Goal: Entertainment & Leisure: Consume media (video, audio)

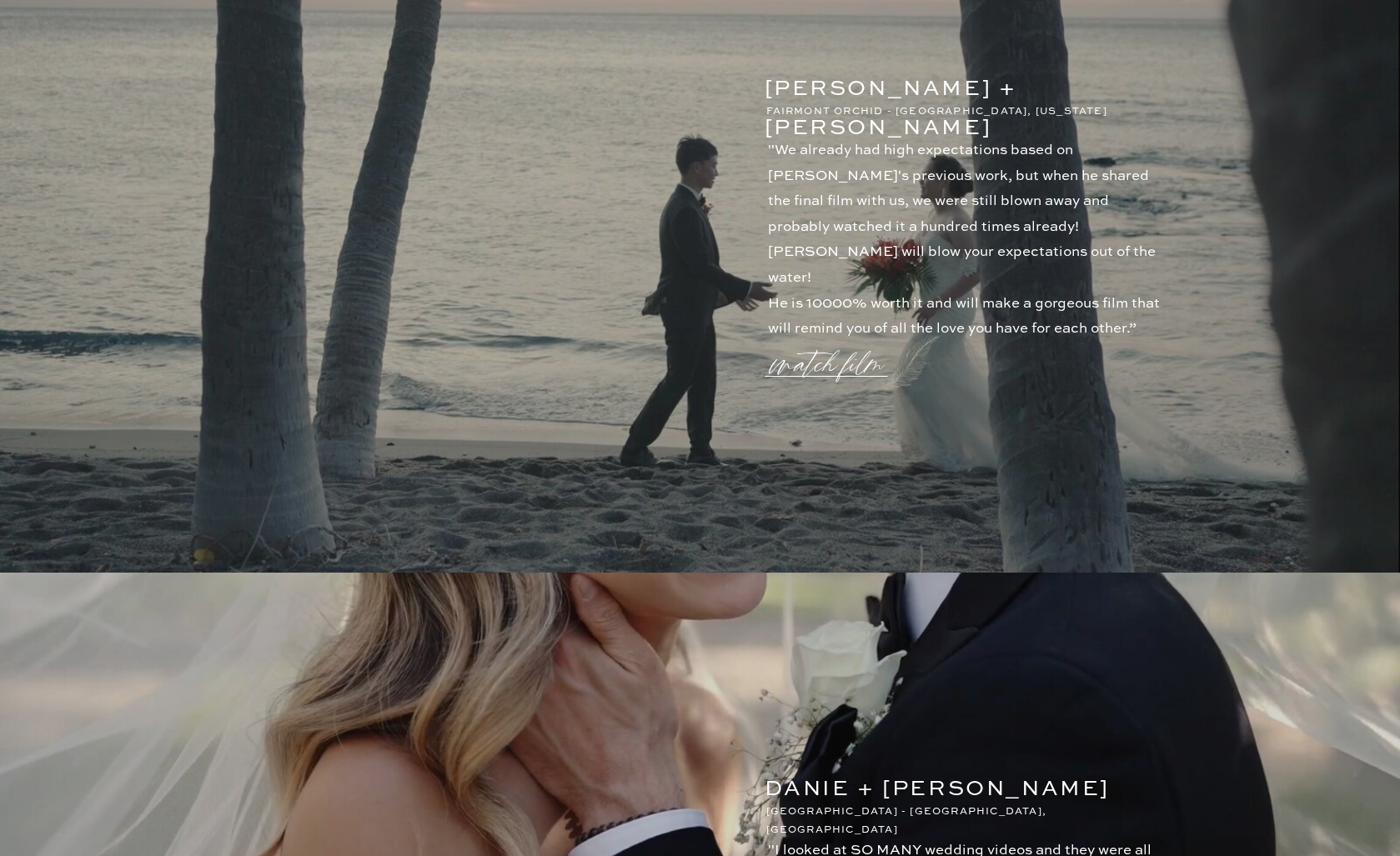
scroll to position [154, 0]
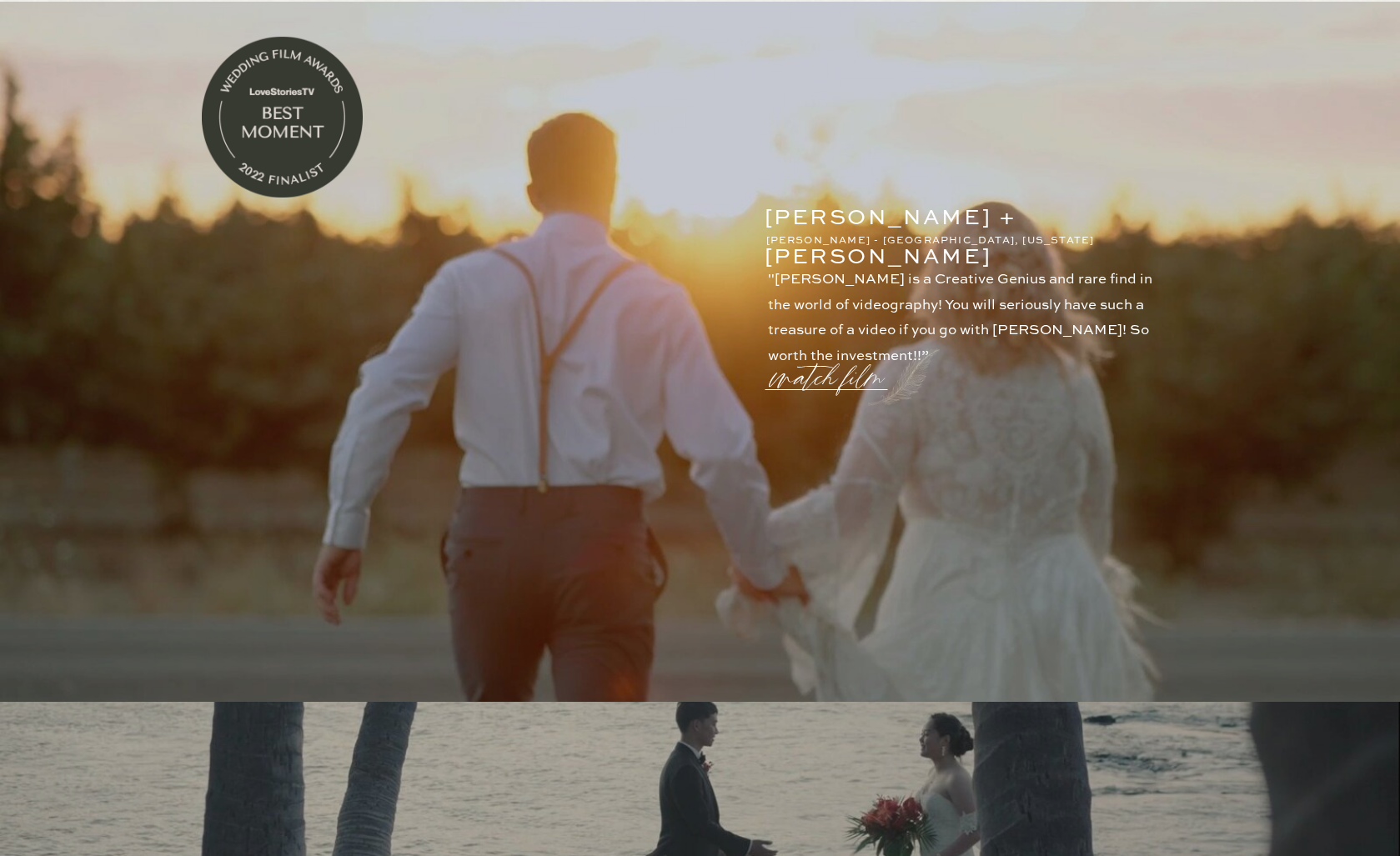
click at [824, 382] on p "watch film" at bounding box center [832, 367] width 120 height 63
click at [1118, 222] on icon at bounding box center [1099, 216] width 49 height 49
click at [765, 390] on div at bounding box center [764, 389] width 1 height 1
click at [824, 378] on p "watch film" at bounding box center [832, 367] width 120 height 63
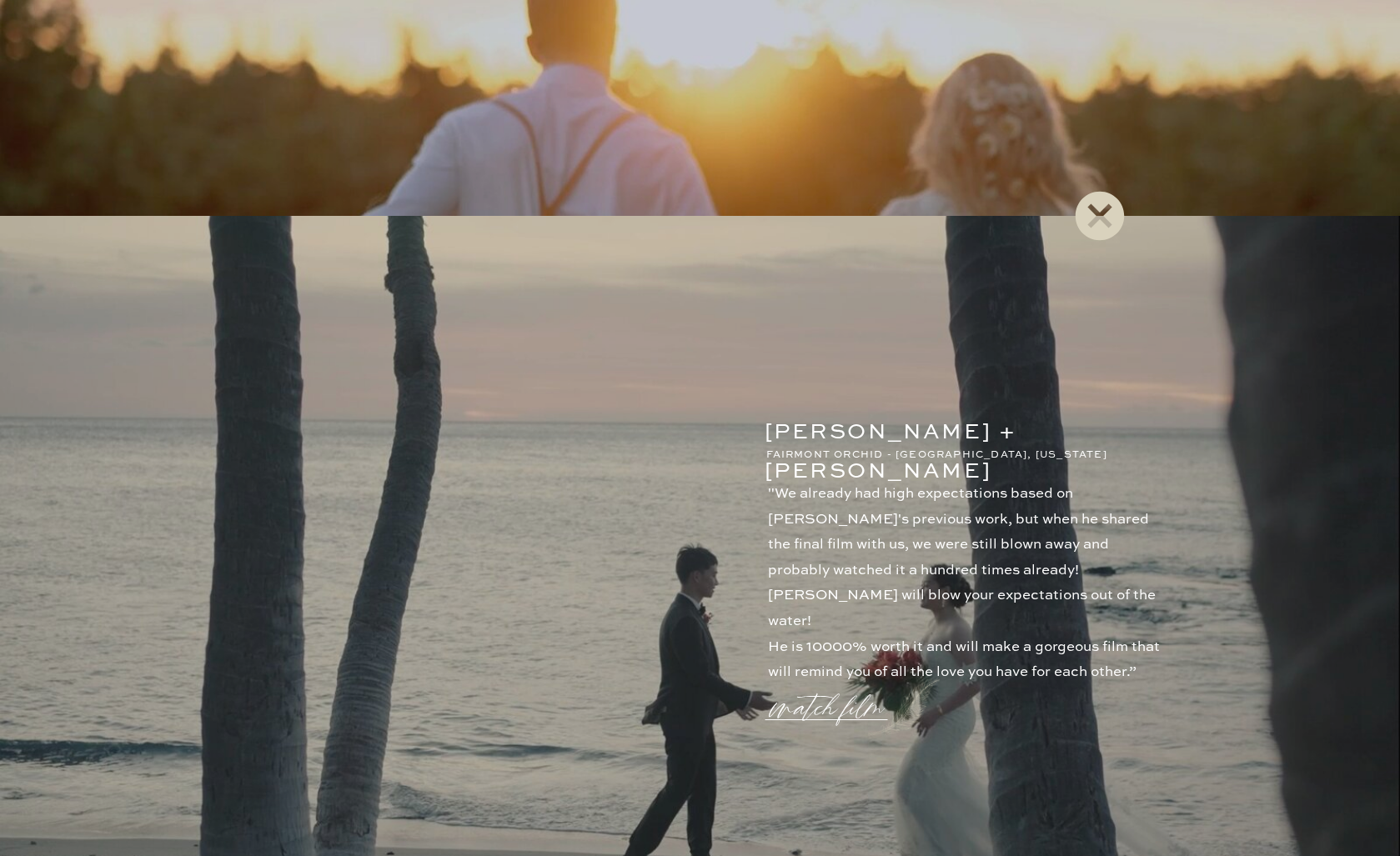
scroll to position [828, 0]
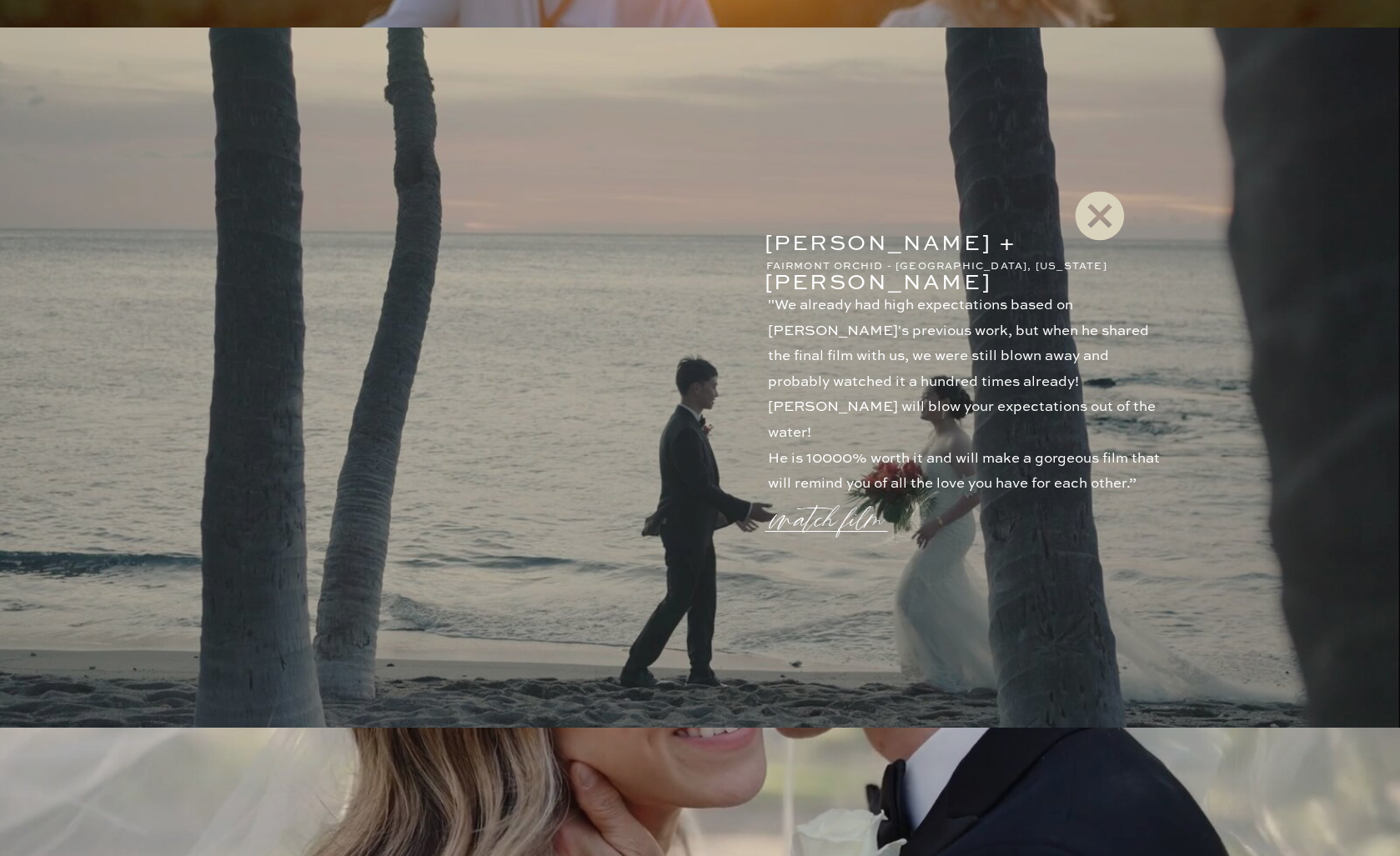
click at [1102, 234] on icon at bounding box center [1099, 216] width 49 height 49
click at [813, 509] on p "watch film" at bounding box center [832, 509] width 120 height 63
click at [1093, 226] on icon at bounding box center [1099, 216] width 49 height 49
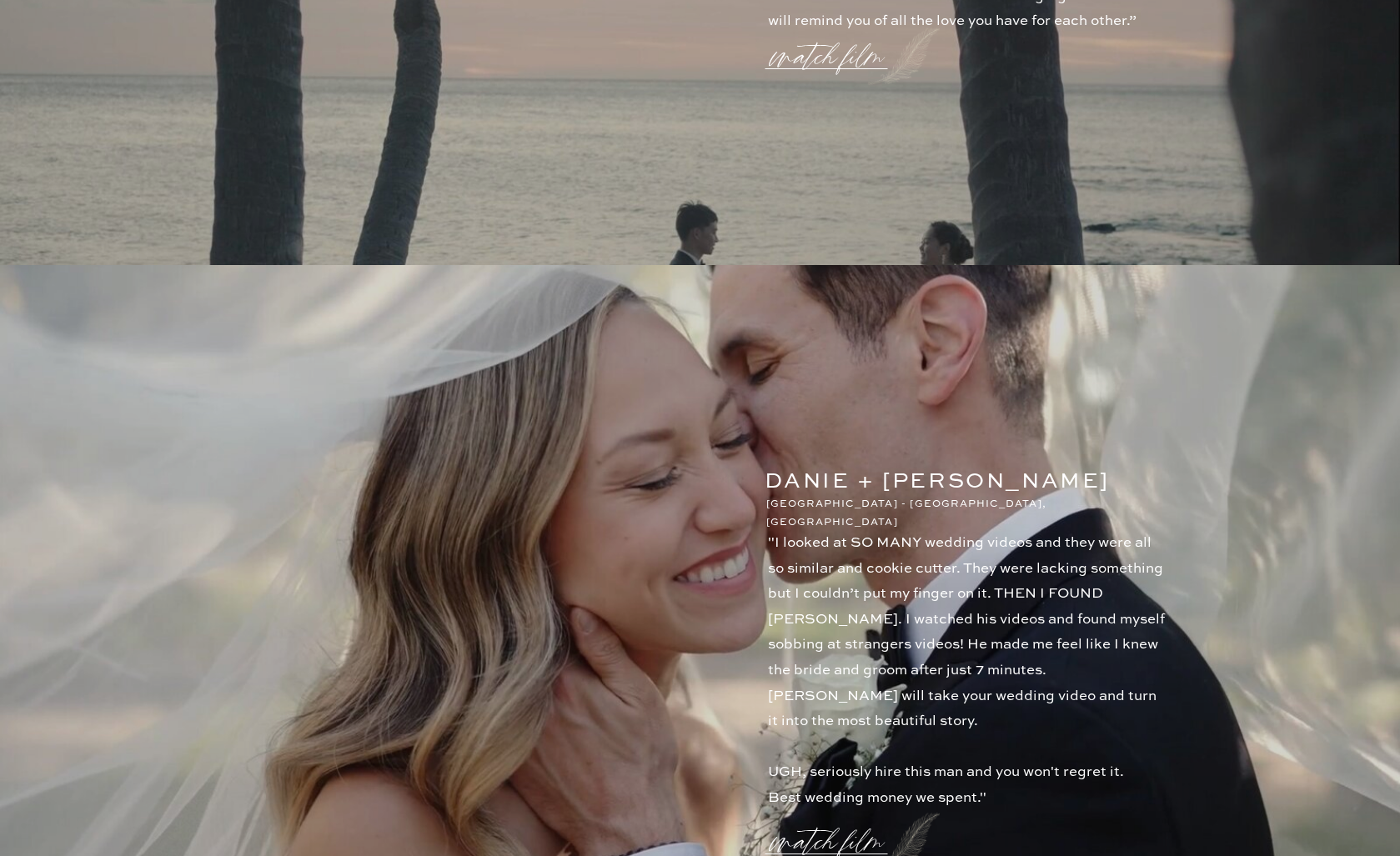
scroll to position [1444, 0]
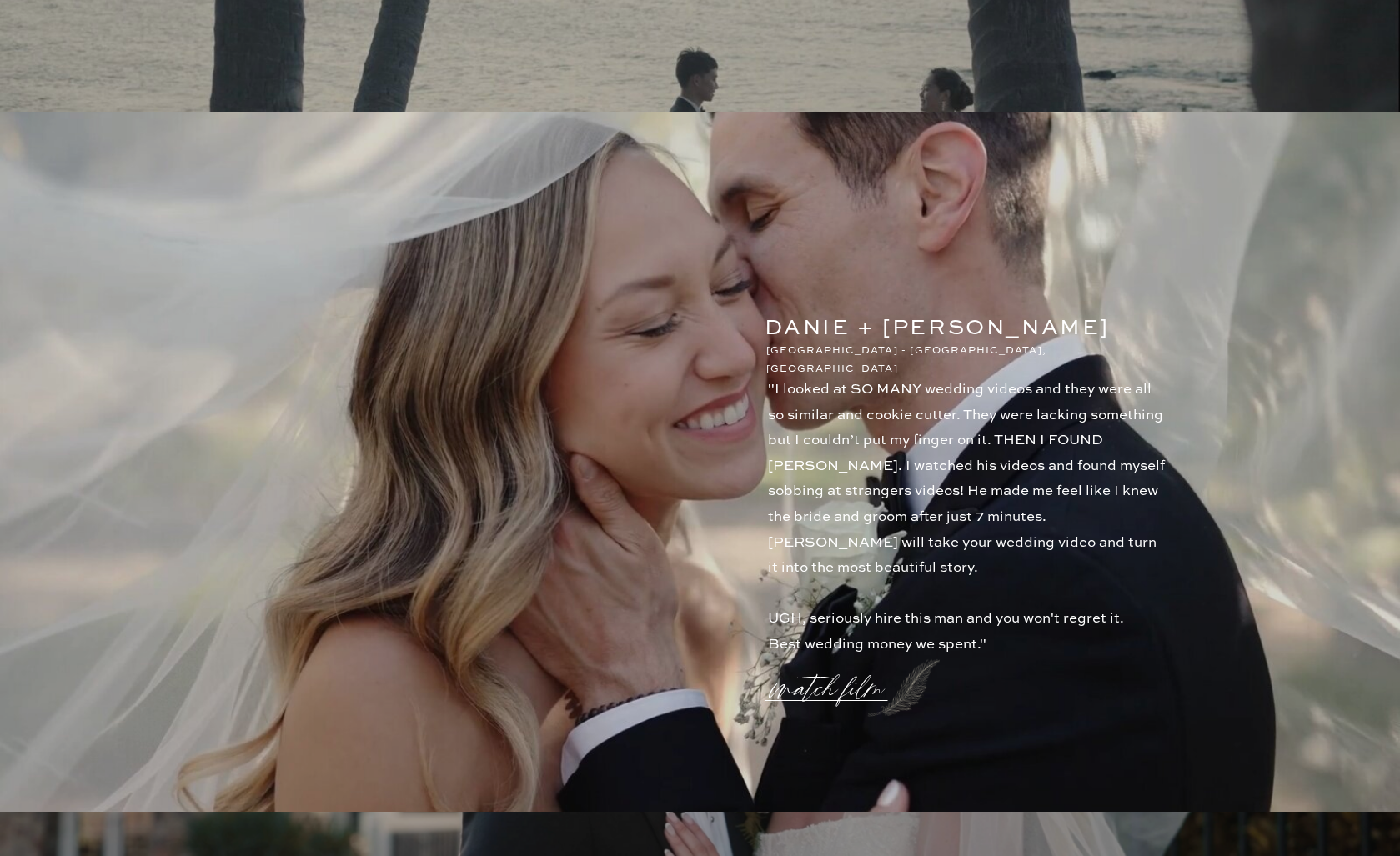
click at [812, 689] on p "watch film" at bounding box center [832, 679] width 120 height 63
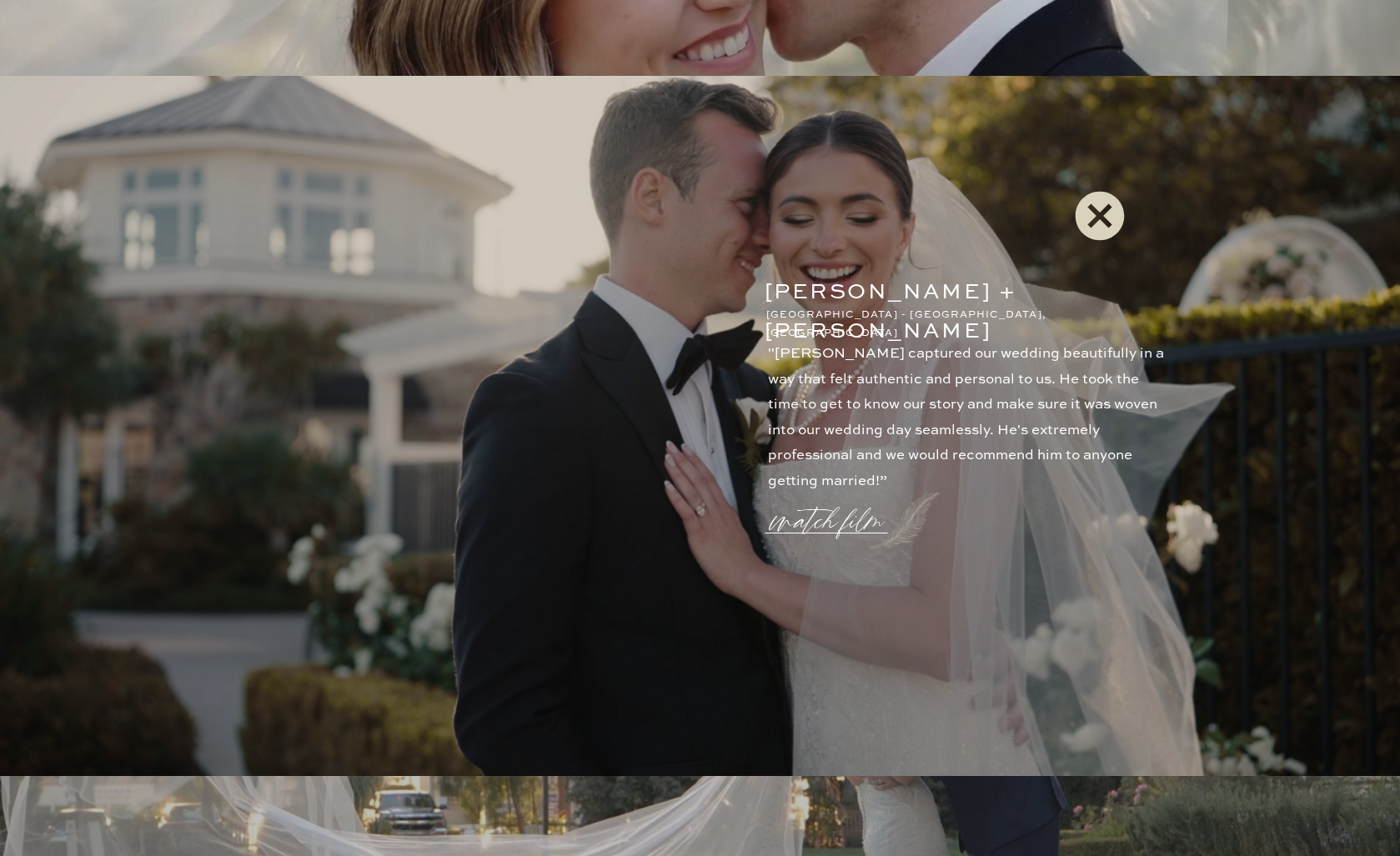
scroll to position [2178, 0]
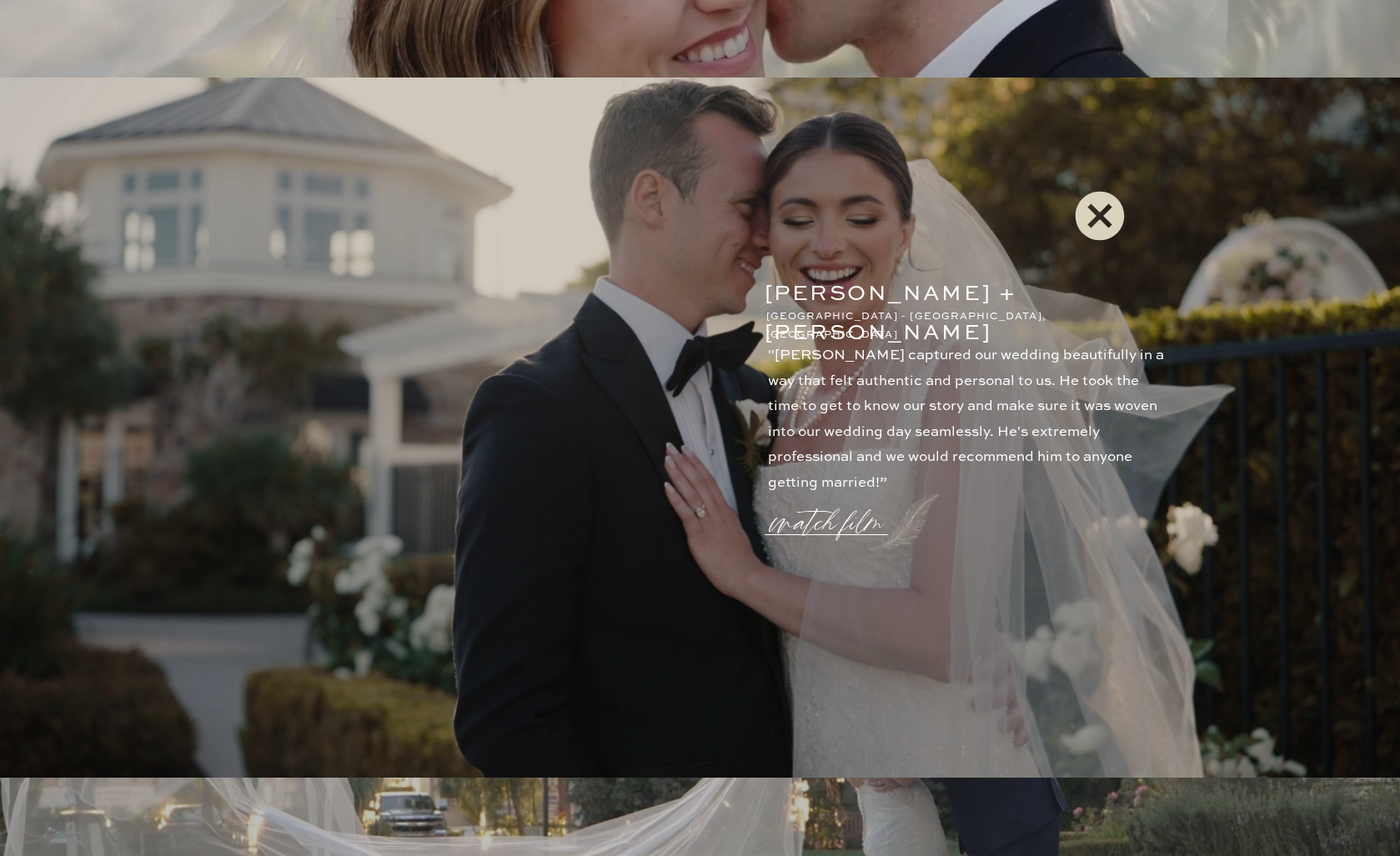
click at [1095, 215] on icon at bounding box center [1100, 216] width 60 height 67
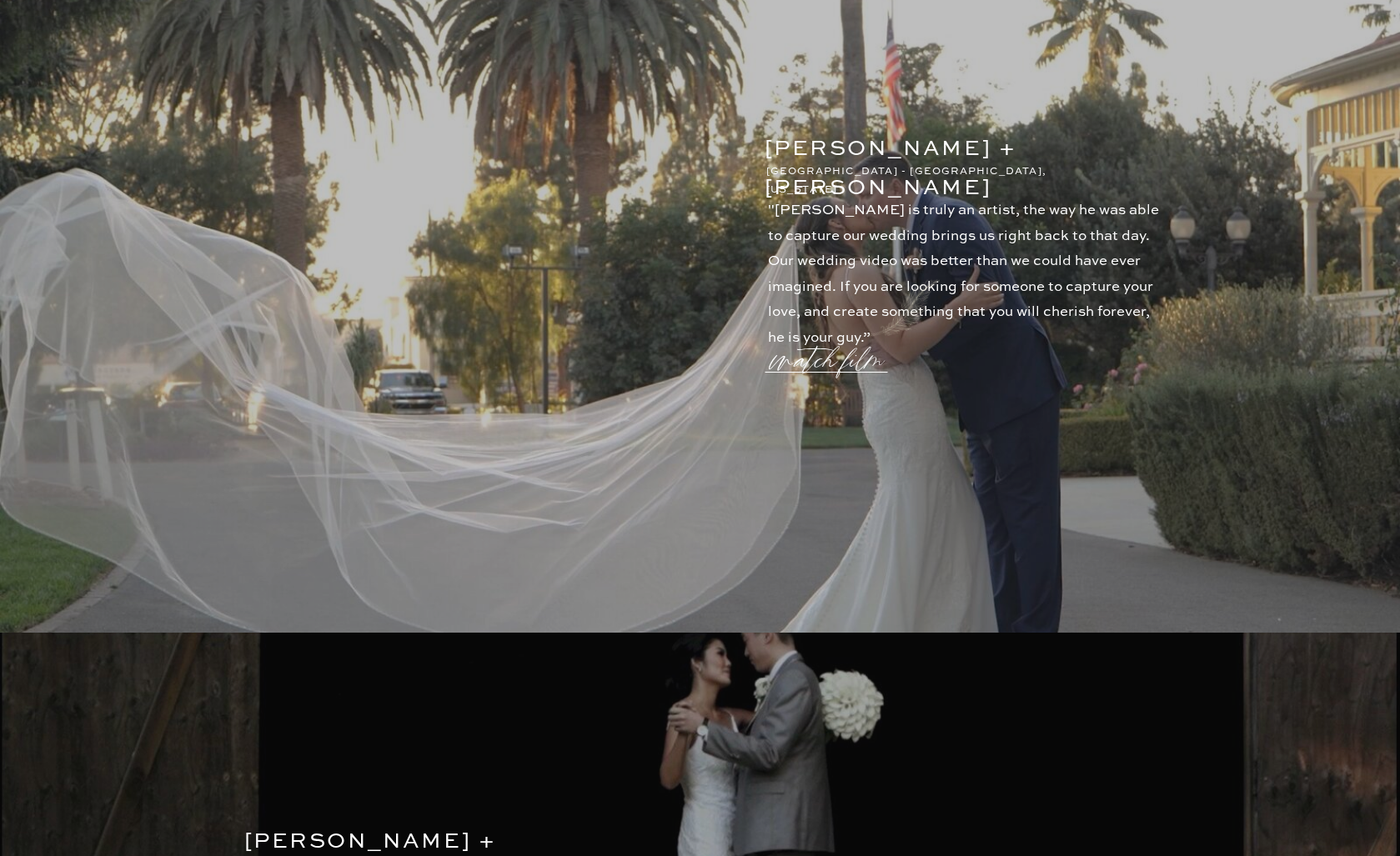
scroll to position [3024, 0]
click at [849, 363] on p "watch film" at bounding box center [832, 350] width 120 height 63
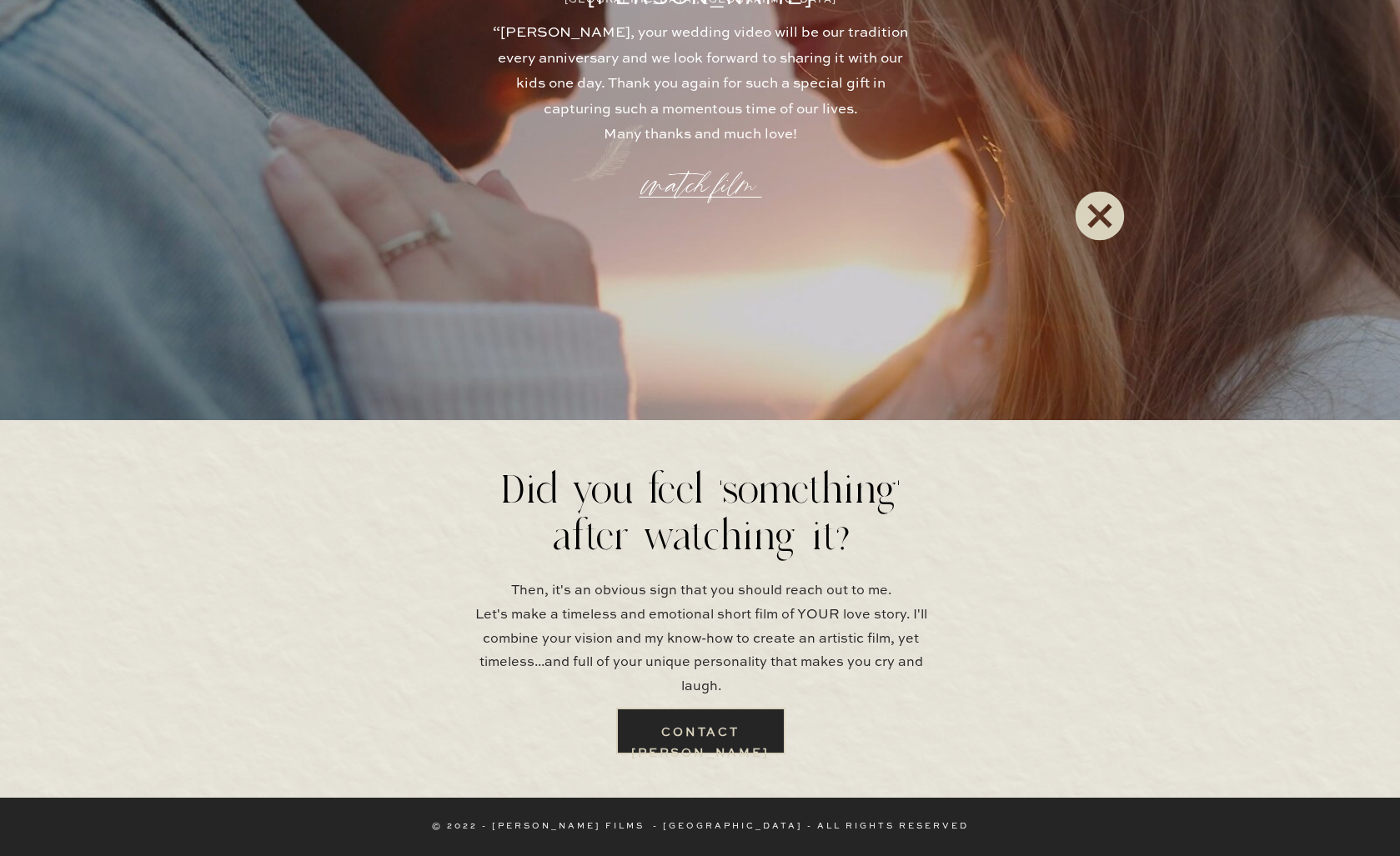
scroll to position [4637, 0]
click at [1092, 230] on icon at bounding box center [1099, 216] width 49 height 49
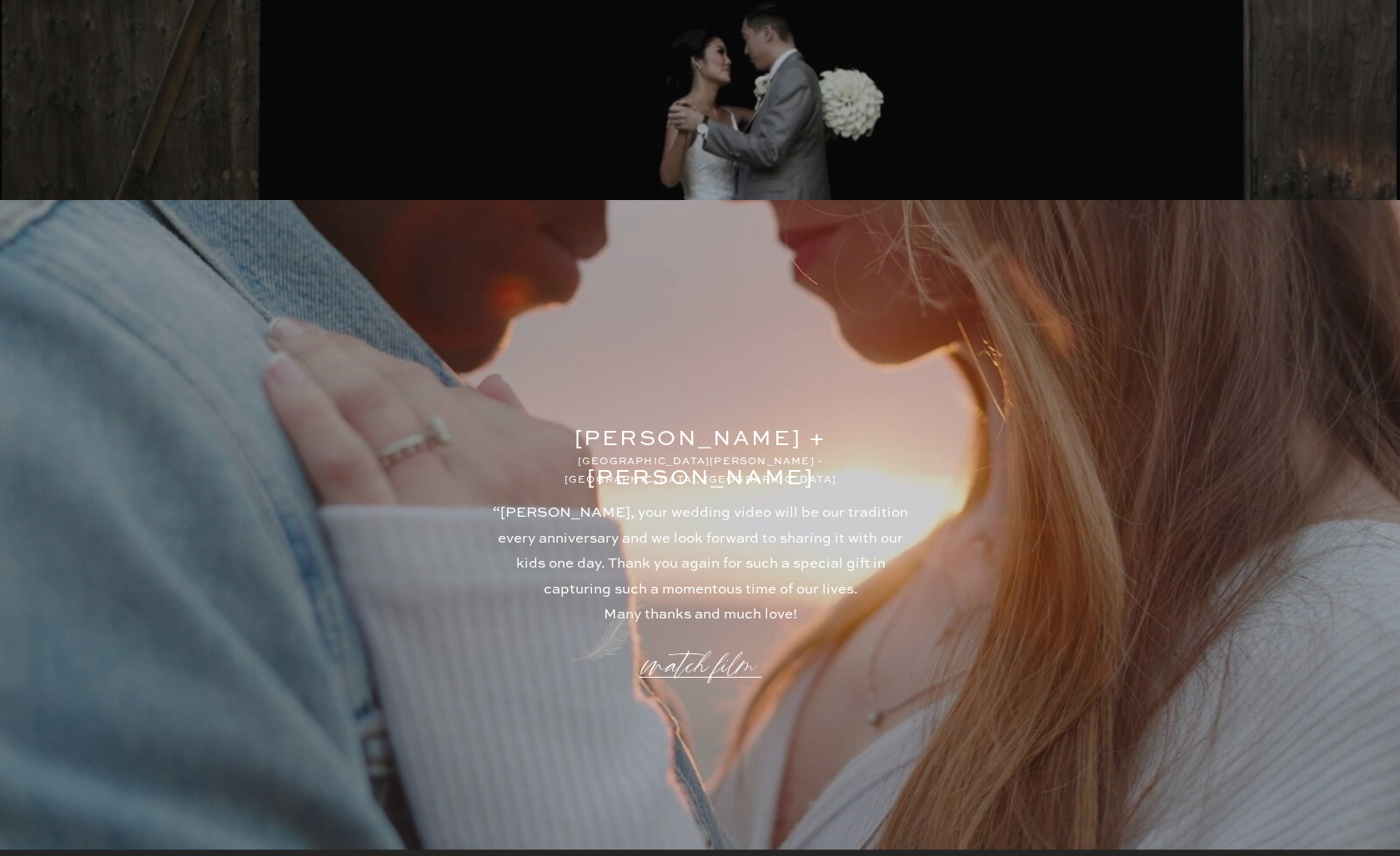
scroll to position [4166, 0]
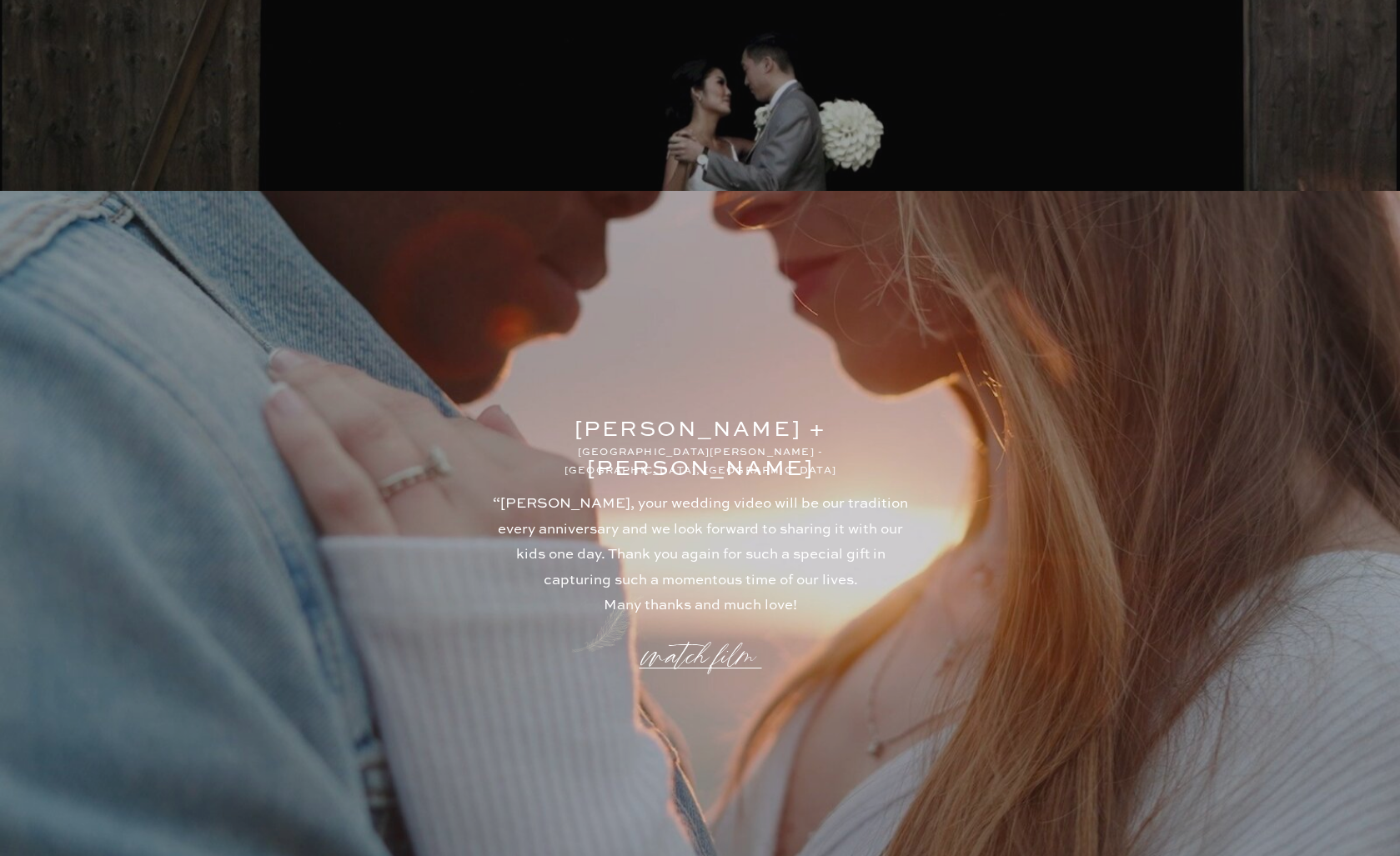
click at [697, 651] on p "watch film" at bounding box center [701, 646] width 120 height 63
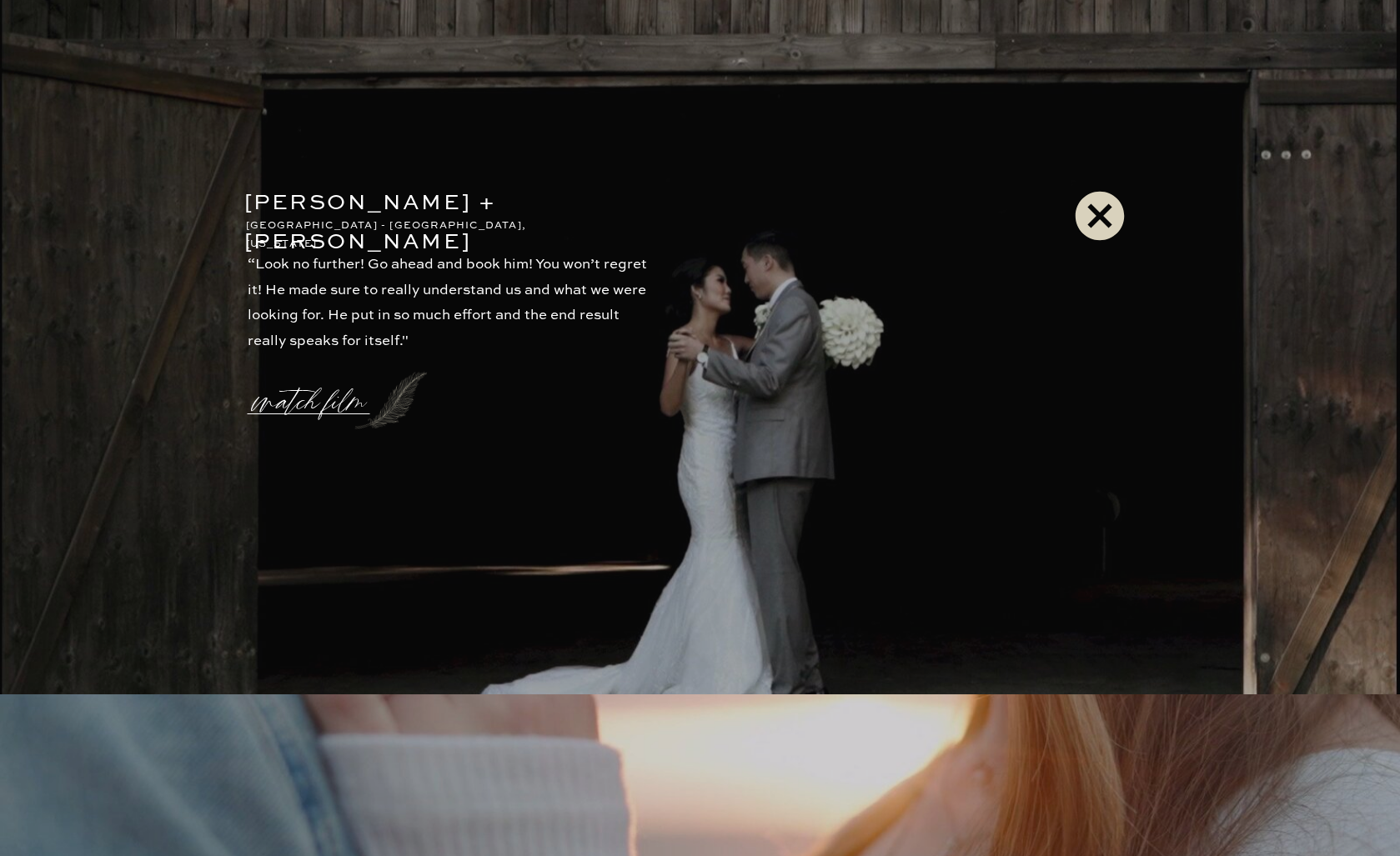
scroll to position [3554, 0]
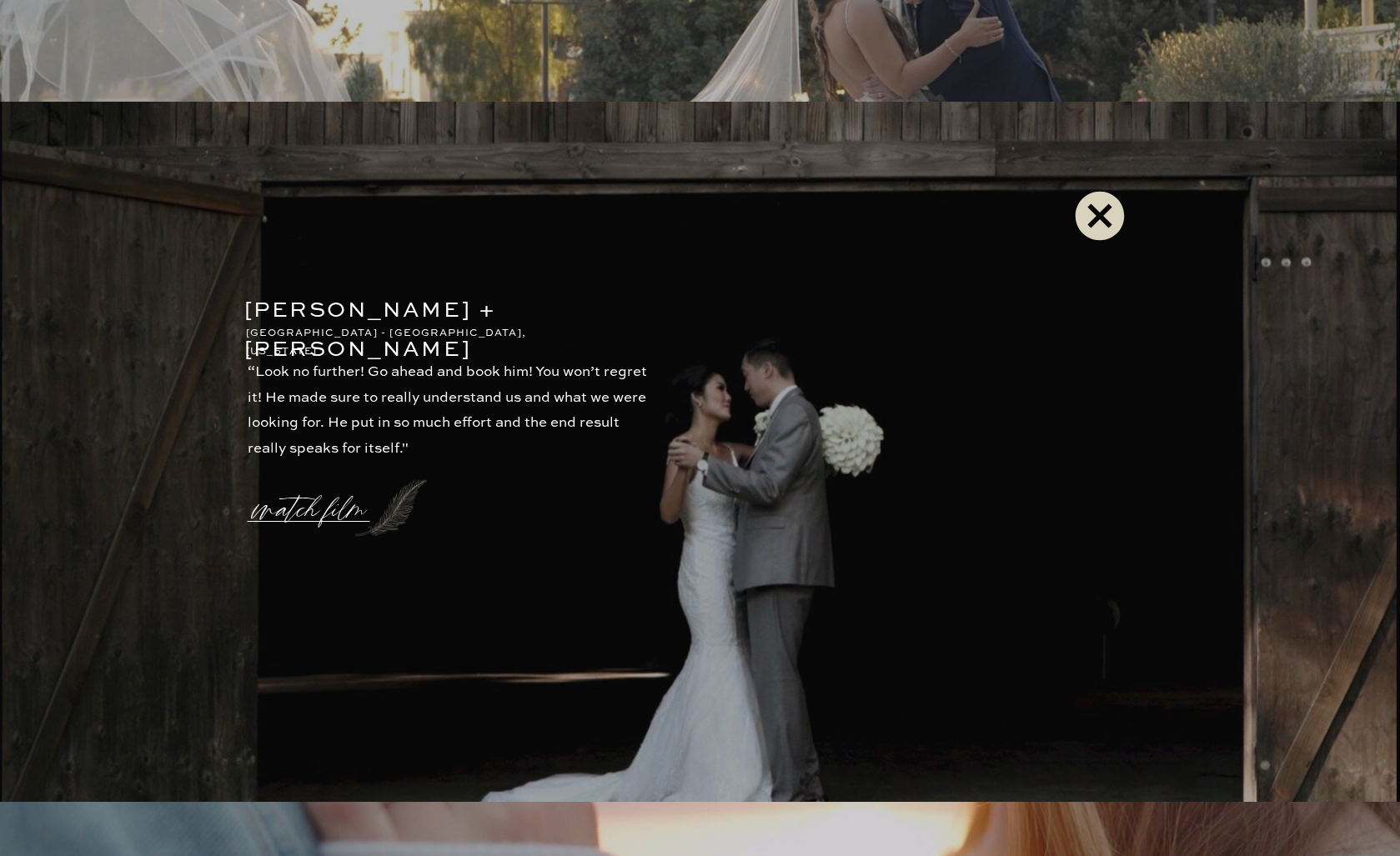
click at [1089, 230] on icon at bounding box center [1099, 216] width 49 height 49
